Goal: Check status

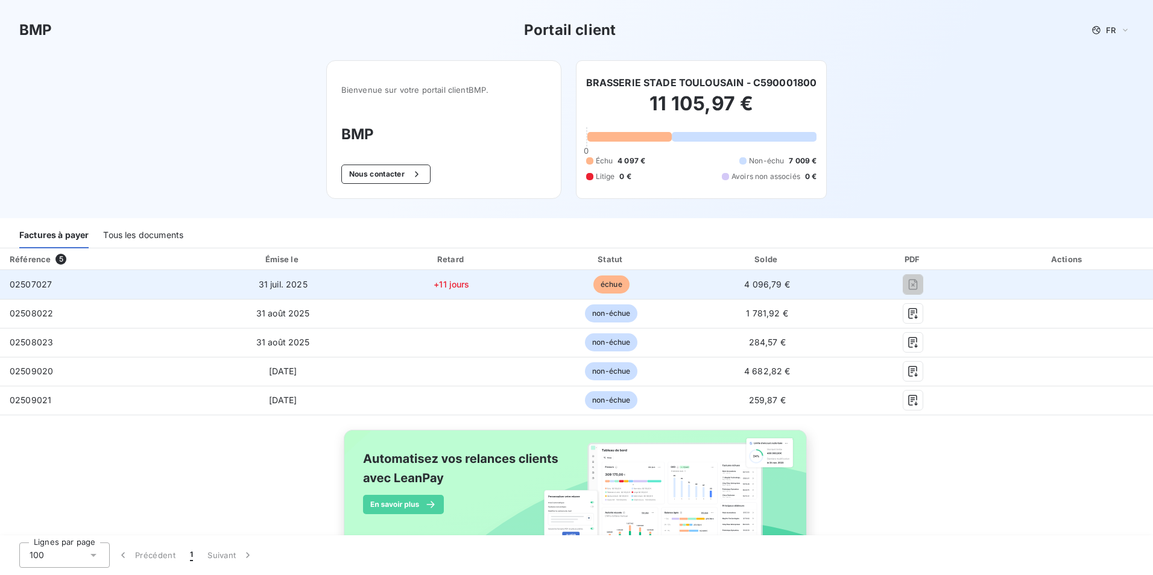
click at [605, 279] on span "échue" at bounding box center [611, 285] width 36 height 18
click at [33, 282] on span "02507027" at bounding box center [31, 284] width 42 height 10
click at [245, 285] on td "31 juil. 2025" at bounding box center [283, 284] width 176 height 29
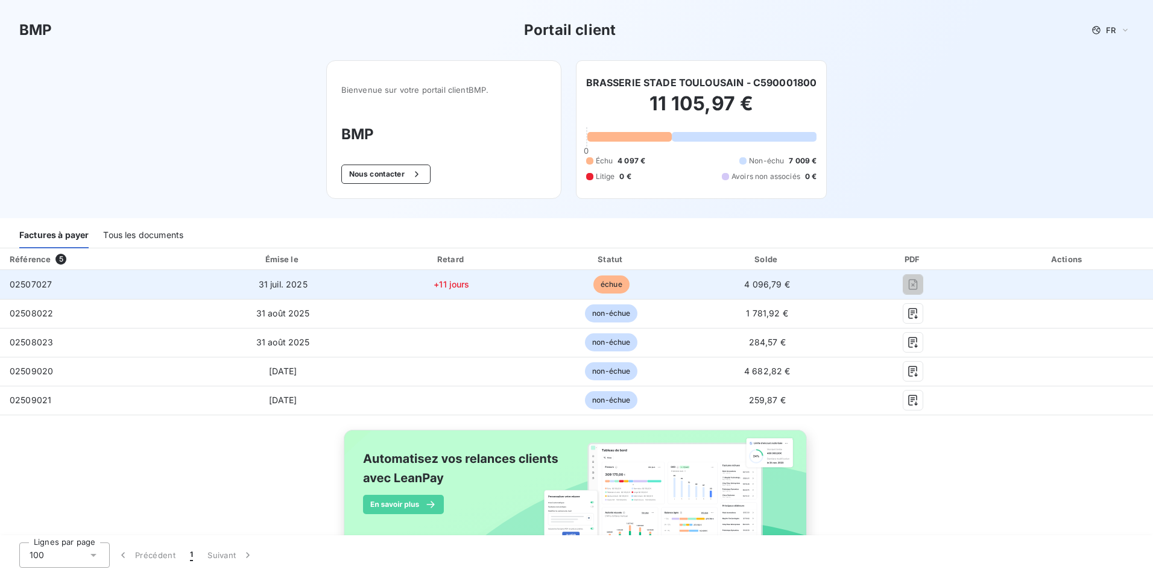
click at [267, 283] on span "31 juil. 2025" at bounding box center [283, 284] width 49 height 10
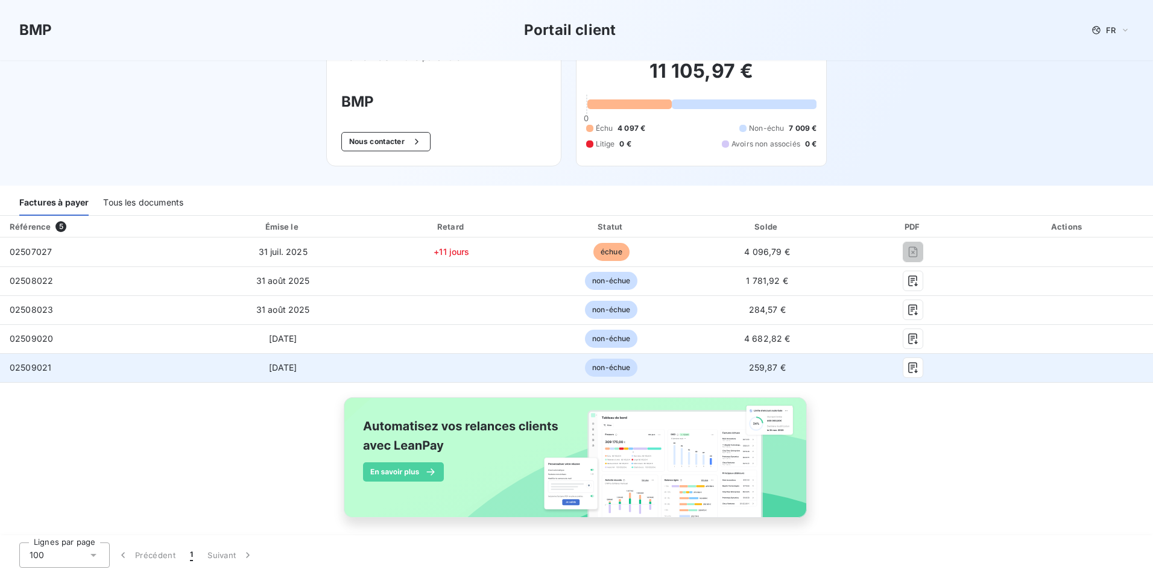
scroll to position [42, 0]
